Goal: Task Accomplishment & Management: Complete application form

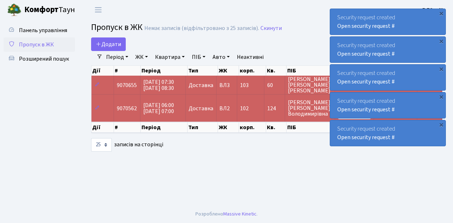
select select "25"
click at [119, 49] on link "Додати" at bounding box center [108, 45] width 35 height 14
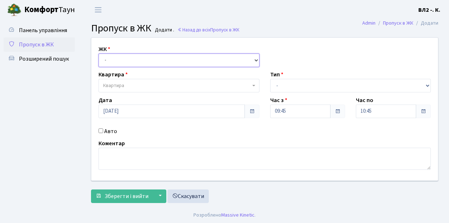
click at [255, 59] on select "- ВЛ1, Ужгородський пров., 4/1 ВЛ2, пр.Голосіївський, 76 ВЛ3, пр.Голосіївський,…" at bounding box center [179, 61] width 161 height 14
select select "317"
click at [99, 54] on select "- ВЛ1, Ужгородський пров., 4/1 ВЛ2, пр.Голосіївський, 76 ВЛ3, пр.Голосіївський,…" at bounding box center [179, 61] width 161 height 14
select select
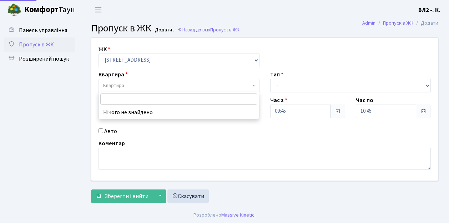
click at [253, 85] on b at bounding box center [254, 85] width 3 height 1
type input "79"
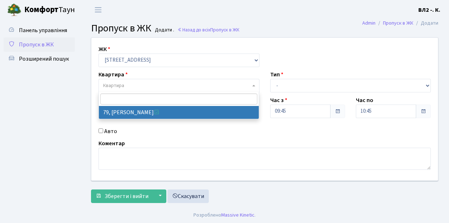
select select "38176"
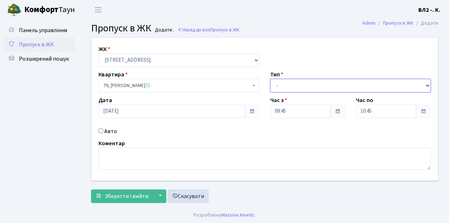
click at [427, 85] on select "- Доставка Таксі Гості Сервіс" at bounding box center [350, 86] width 161 height 14
select select "1"
click at [270, 79] on select "- Доставка Таксі Гості Сервіс" at bounding box center [350, 86] width 161 height 14
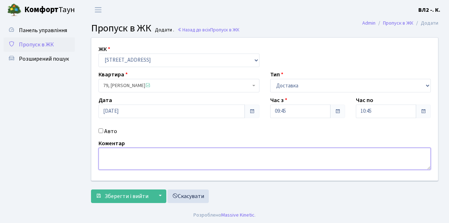
click at [110, 153] on textarea at bounding box center [265, 159] width 333 height 22
type textarea "09-44"
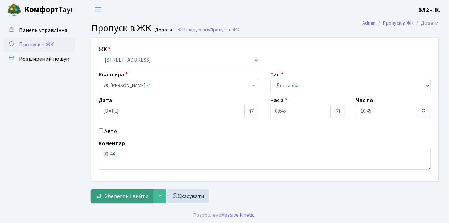
click at [113, 199] on span "Зберегти і вийти" at bounding box center [127, 197] width 44 height 8
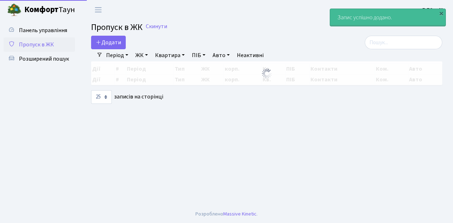
select select "25"
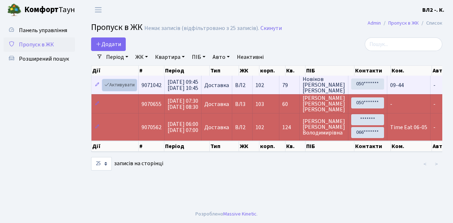
click at [135, 89] on link "Активувати" at bounding box center [120, 85] width 34 height 11
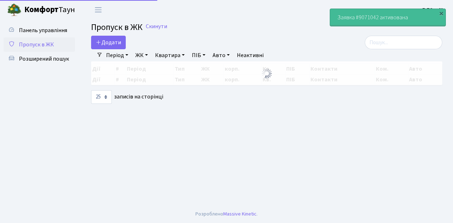
select select "25"
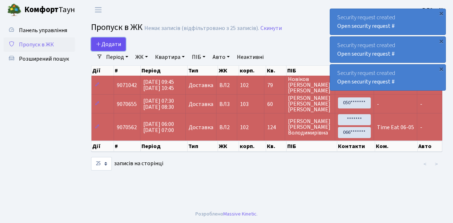
click at [122, 49] on link "Додати" at bounding box center [108, 45] width 35 height 14
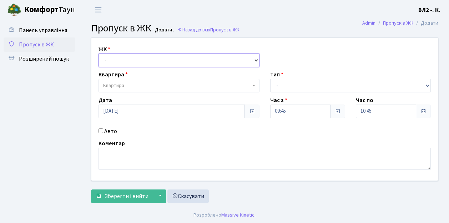
click at [254, 60] on select "- [STREET_ADDRESS][PERSON_NAME]" at bounding box center [179, 61] width 161 height 14
select select "317"
click at [99, 54] on select "- [STREET_ADDRESS][PERSON_NAME]" at bounding box center [179, 61] width 161 height 14
select select
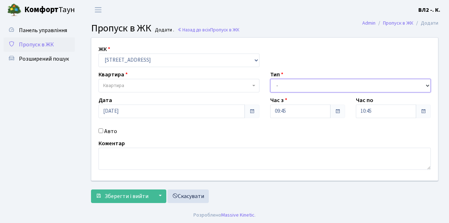
drag, startPoint x: 426, startPoint y: 85, endPoint x: 405, endPoint y: 80, distance: 21.9
click at [426, 85] on select "- Доставка Таксі Гості Сервіс" at bounding box center [350, 86] width 161 height 14
select select "1"
click at [270, 79] on select "- Доставка Таксі Гості Сервіс" at bounding box center [350, 86] width 161 height 14
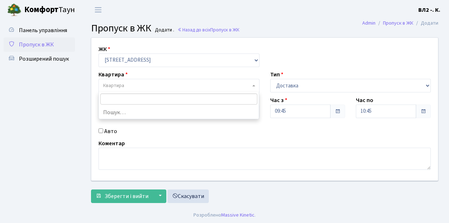
click at [254, 85] on b at bounding box center [254, 85] width 3 height 1
type input "11"
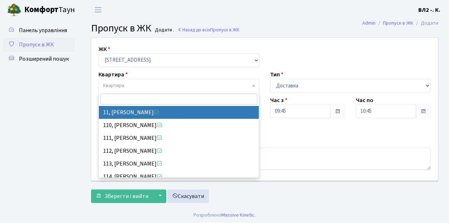
select select "37972"
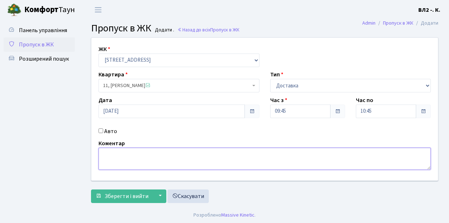
click at [105, 151] on textarea at bounding box center [265, 159] width 333 height 22
type textarea "D"
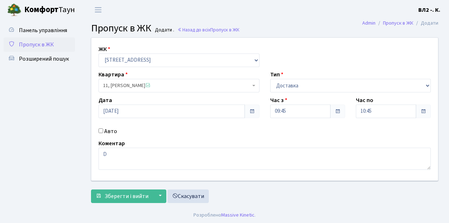
click at [323, 202] on div "ЖК - ВЛ1, Ужгородський пров., 4/1 ВЛ2, пр.Голосіївський, 76 ВЛ3, пр.Голосіївськ…" at bounding box center [265, 122] width 358 height 169
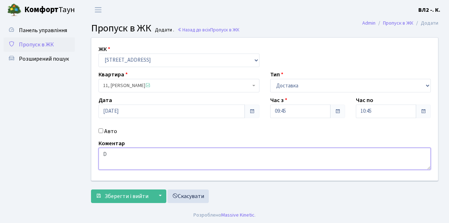
click at [110, 154] on textarea "D" at bounding box center [265, 159] width 333 height 22
type textarea "Вода 09-52"
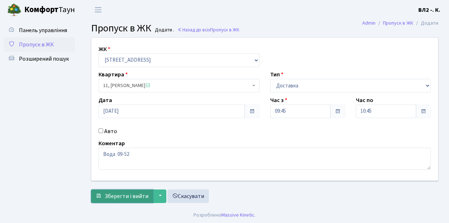
click at [110, 199] on span "Зберегти і вийти" at bounding box center [127, 197] width 44 height 8
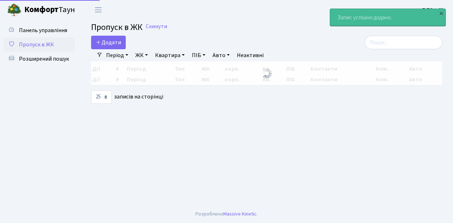
select select "25"
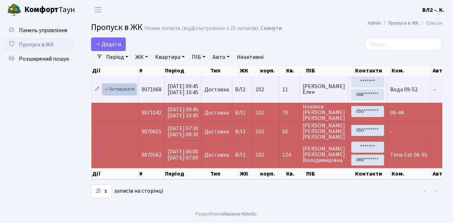
drag, startPoint x: 134, startPoint y: 94, endPoint x: 127, endPoint y: 94, distance: 6.8
click at [134, 94] on link "Активувати" at bounding box center [120, 89] width 34 height 11
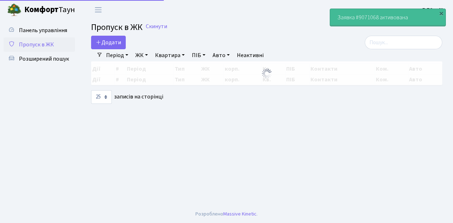
select select "25"
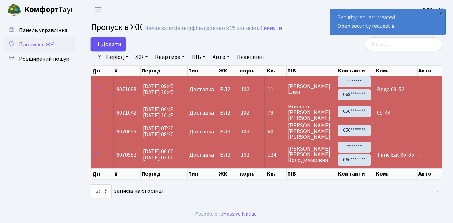
click at [124, 48] on link "Додати" at bounding box center [108, 45] width 35 height 14
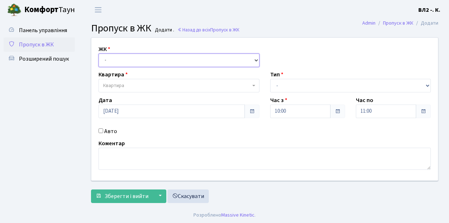
click at [255, 60] on select "- [STREET_ADDRESS][PERSON_NAME]" at bounding box center [179, 61] width 161 height 14
select select "317"
click at [99, 54] on select "- ВЛ1, Ужгородський пров., 4/1 ВЛ2, пр.Голосіївський, 76 ВЛ3, пр.Голосіївський,…" at bounding box center [179, 61] width 161 height 14
select select
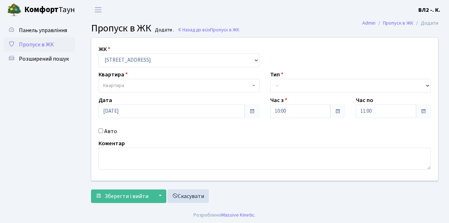
click at [253, 85] on b at bounding box center [254, 85] width 3 height 1
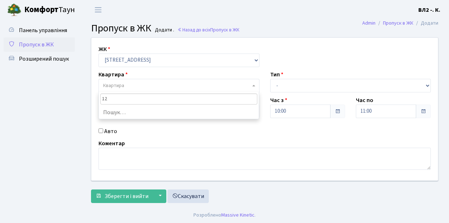
type input "127"
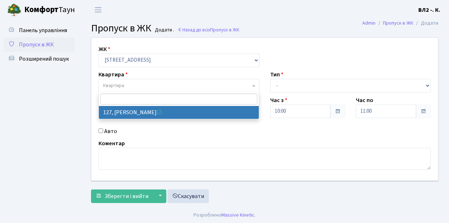
select select "38317"
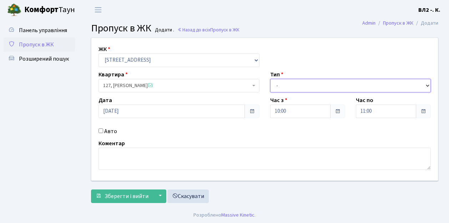
drag, startPoint x: 426, startPoint y: 84, endPoint x: 409, endPoint y: 84, distance: 16.8
click at [426, 84] on select "- Доставка Таксі Гості Сервіс" at bounding box center [350, 86] width 161 height 14
select select "1"
click at [270, 79] on select "- Доставка Таксі Гості Сервіс" at bounding box center [350, 86] width 161 height 14
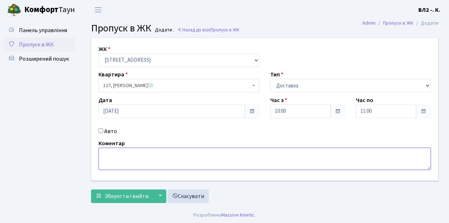
click at [101, 153] on textarea at bounding box center [265, 159] width 333 height 22
type textarea "Квіти 10-01"
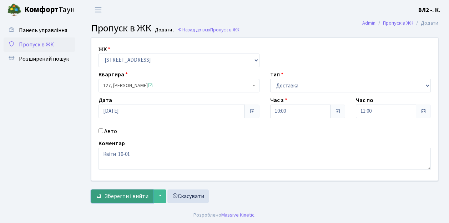
click at [109, 199] on span "Зберегти і вийти" at bounding box center [127, 197] width 44 height 8
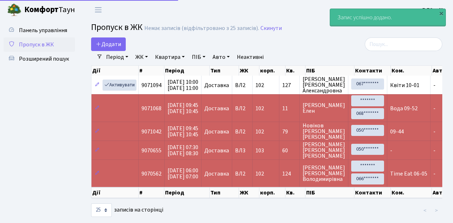
select select "25"
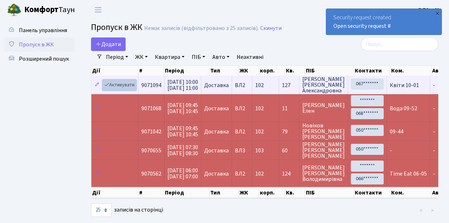
click at [134, 90] on link "Активувати" at bounding box center [120, 85] width 34 height 11
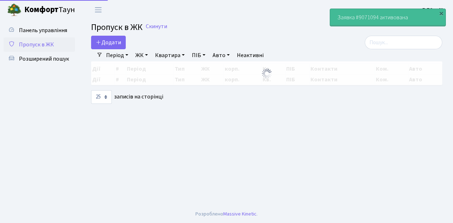
select select "25"
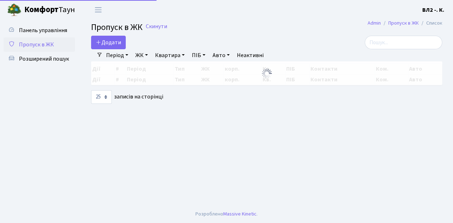
select select "25"
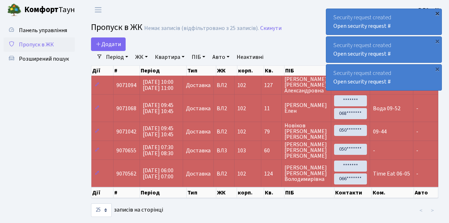
click at [437, 13] on div "×" at bounding box center [437, 13] width 7 height 7
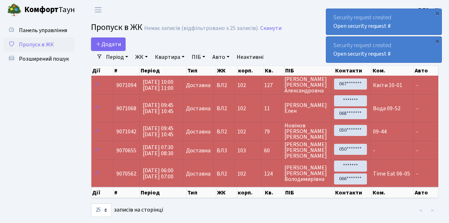
click at [437, 13] on div "×" at bounding box center [437, 13] width 7 height 7
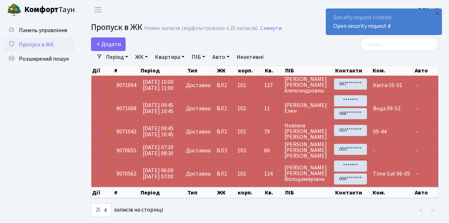
click at [437, 13] on div "×" at bounding box center [437, 13] width 7 height 7
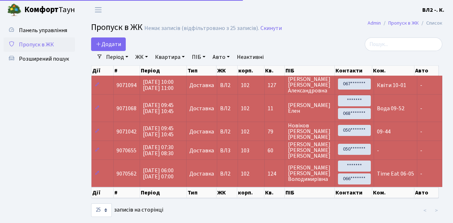
select select "25"
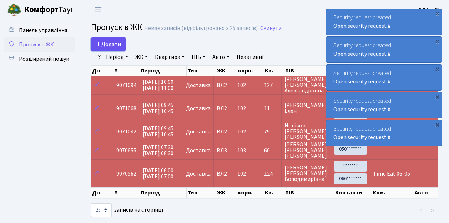
click at [124, 48] on link "Додати" at bounding box center [108, 45] width 35 height 14
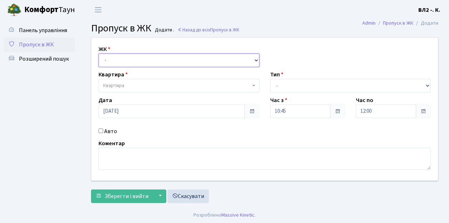
drag, startPoint x: 256, startPoint y: 59, endPoint x: 252, endPoint y: 58, distance: 3.6
click at [256, 59] on select "- ВЛ1, Ужгородський пров., 4/1 ВЛ2, пр.Голосіївський, 76 ВЛ3, пр.Голосіївський,…" at bounding box center [179, 61] width 161 height 14
select select "317"
click at [99, 54] on select "- ВЛ1, Ужгородський пров., 4/1 ВЛ2, пр.Голосіївський, 76 ВЛ3, пр.Голосіївський,…" at bounding box center [179, 61] width 161 height 14
select select
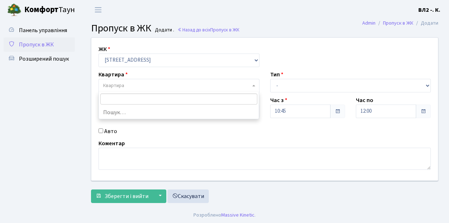
click at [254, 84] on span at bounding box center [254, 86] width 1 height 14
type input "32"
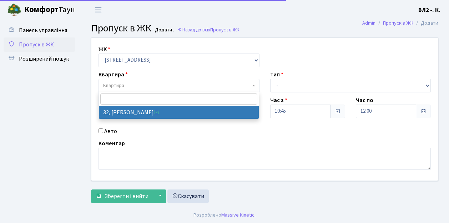
select select "38035"
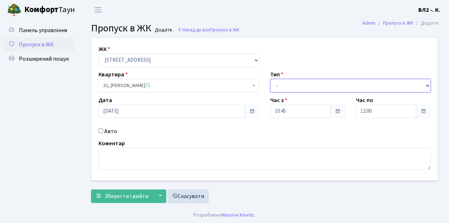
click at [428, 86] on select "- Доставка Таксі Гості Сервіс" at bounding box center [350, 86] width 161 height 14
select select "1"
click at [270, 79] on select "- Доставка Таксі Гості Сервіс" at bounding box center [350, 86] width 161 height 14
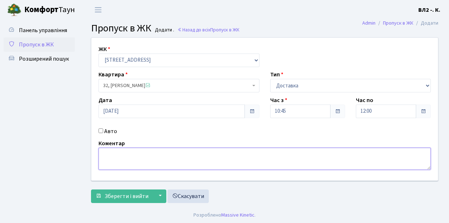
drag, startPoint x: 109, startPoint y: 154, endPoint x: 229, endPoint y: 162, distance: 119.9
click at [109, 154] on textarea at bounding box center [265, 159] width 333 height 22
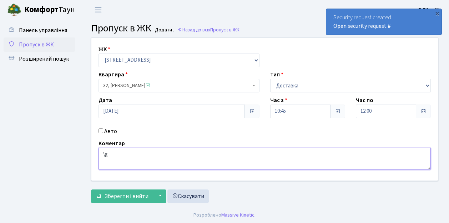
type textarea "\"
type textarea "Glovo 10-55"
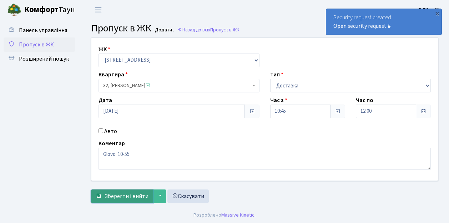
click at [112, 195] on span "Зберегти і вийти" at bounding box center [127, 197] width 44 height 8
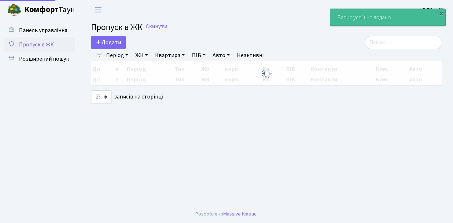
select select "25"
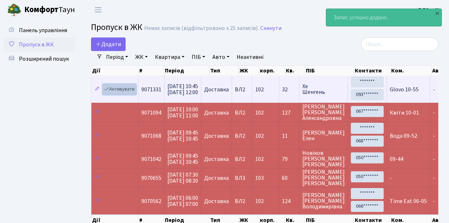
click at [132, 94] on link "Активувати" at bounding box center [120, 89] width 34 height 11
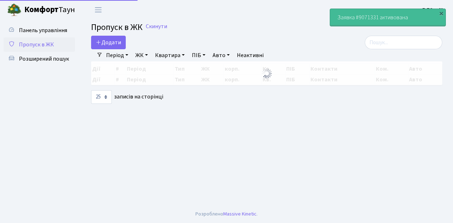
select select "25"
